Goal: Find specific page/section: Find specific page/section

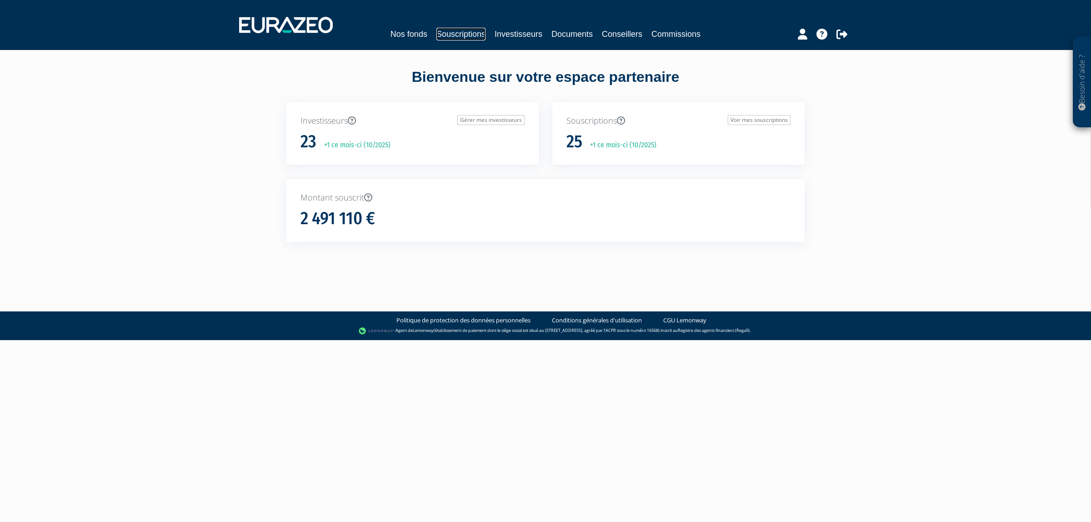
click at [447, 39] on link "Souscriptions" at bounding box center [460, 34] width 49 height 13
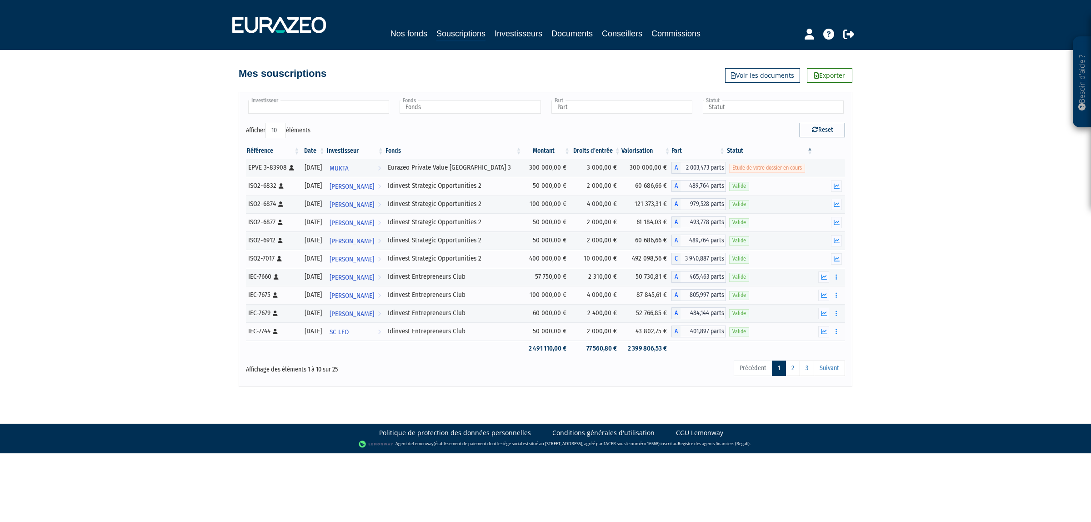
click at [337, 111] on input "text" at bounding box center [318, 106] width 141 height 13
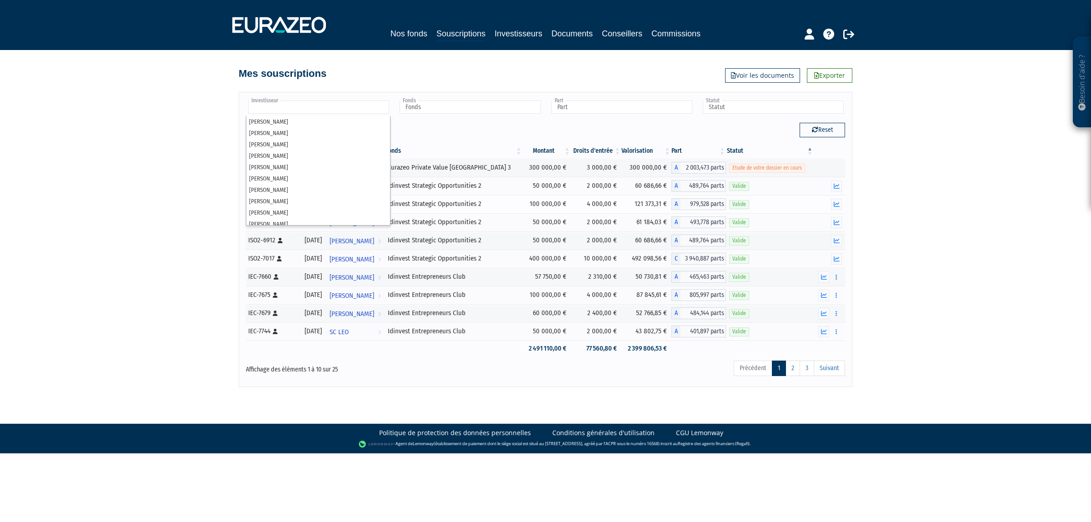
scroll to position [5, 0]
click at [62, 210] on div "Besoin d'aide ? × J'ai besoin d'aide Si vous avez une question à propos du fonc…" at bounding box center [545, 193] width 1091 height 387
type input "Investisseur"
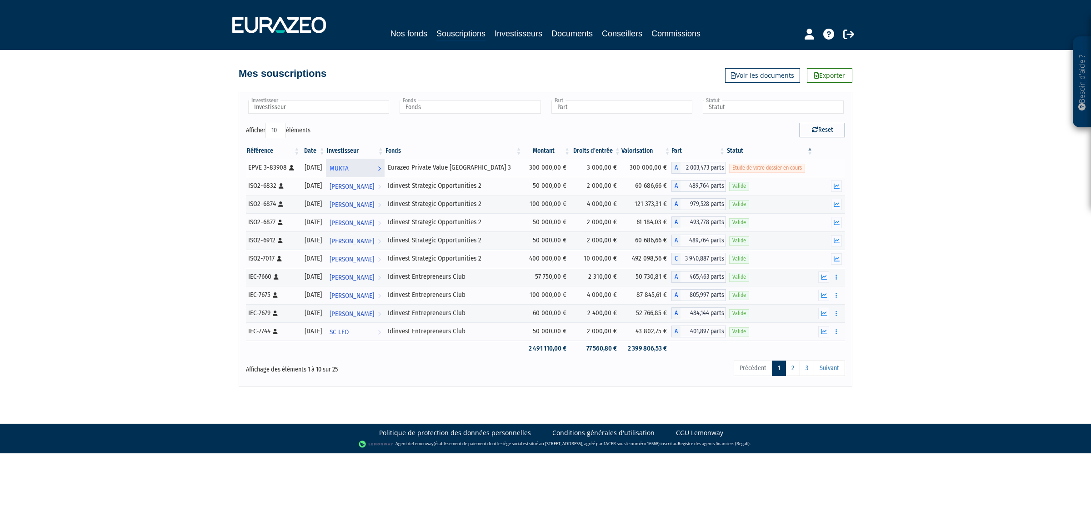
drag, startPoint x: 517, startPoint y: 171, endPoint x: 428, endPoint y: 171, distance: 88.6
click at [434, 171] on tr "EPVE 3-83908 [Français] Personne physique 03/10/2025 MUKTA Voir l'investisseur …" at bounding box center [545, 168] width 599 height 18
click at [384, 171] on link "MUKTA Voir l'investisseur" at bounding box center [355, 168] width 59 height 18
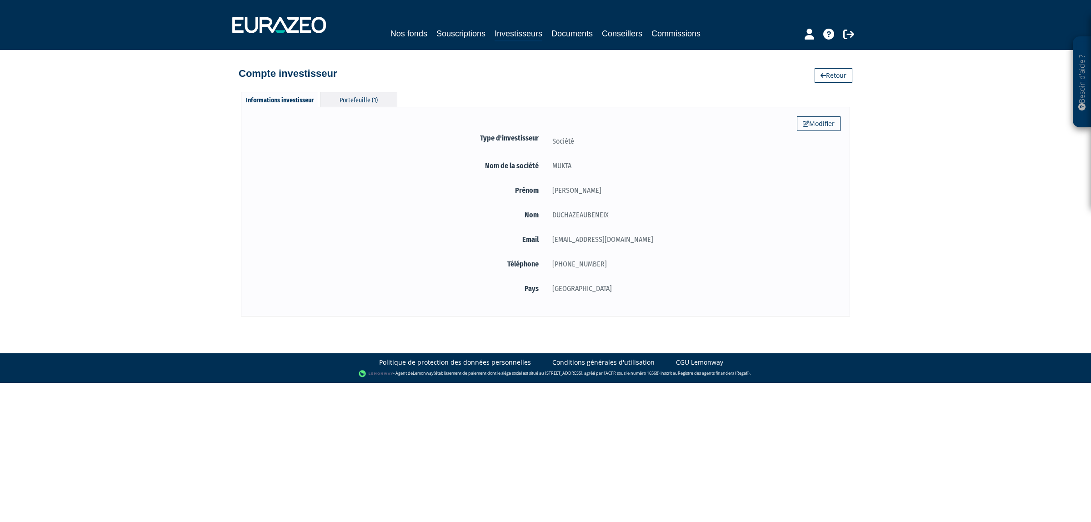
click at [361, 103] on div "Portefeuille (1)" at bounding box center [358, 99] width 77 height 15
